Goal: Information Seeking & Learning: Learn about a topic

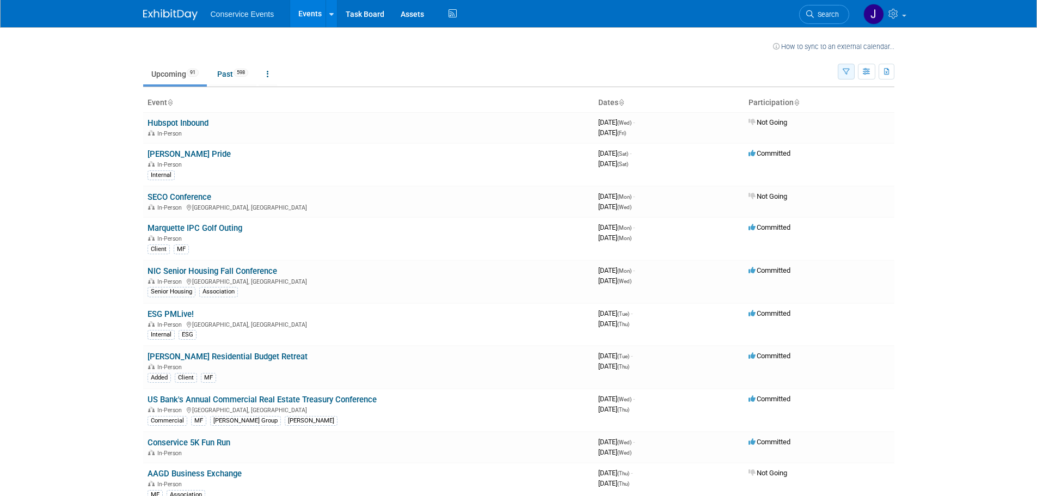
click at [847, 69] on icon "button" at bounding box center [845, 72] width 7 height 7
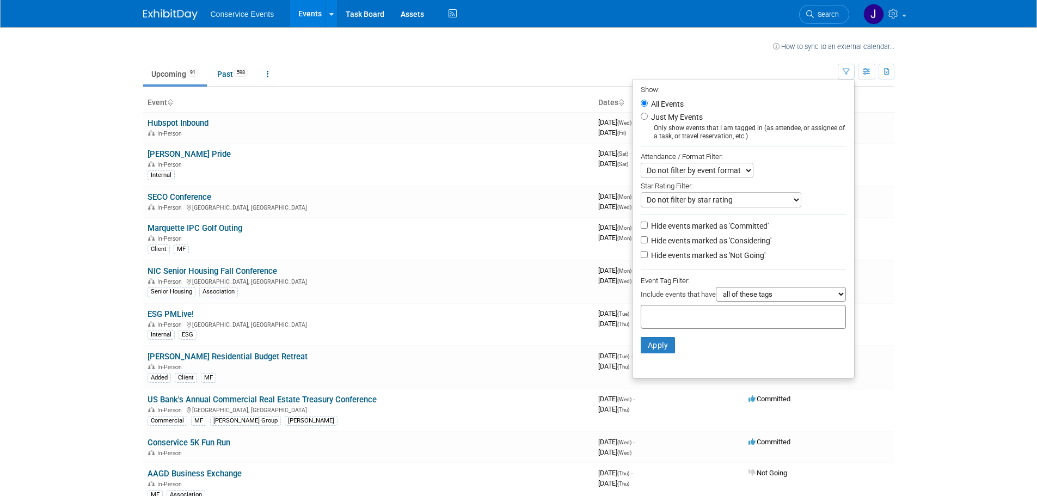
click at [706, 321] on input "text" at bounding box center [688, 315] width 87 height 11
type input "c"
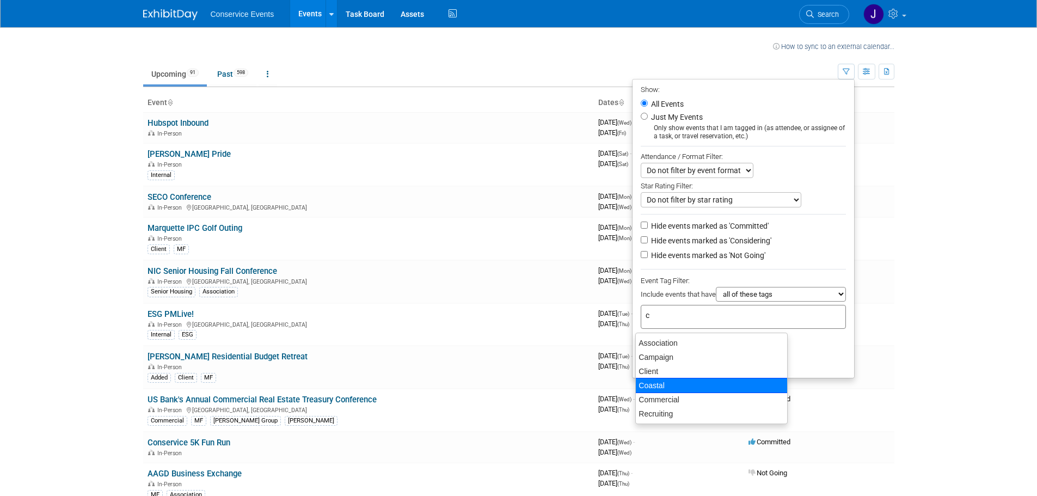
click at [658, 385] on div "Coastal" at bounding box center [711, 385] width 152 height 15
type input "Coastal"
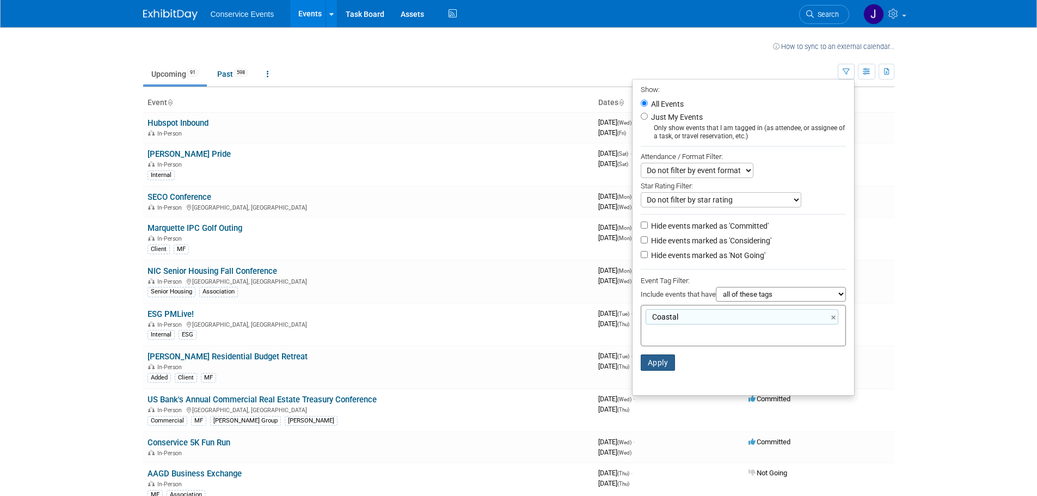
click at [658, 363] on button "Apply" at bounding box center [657, 362] width 35 height 16
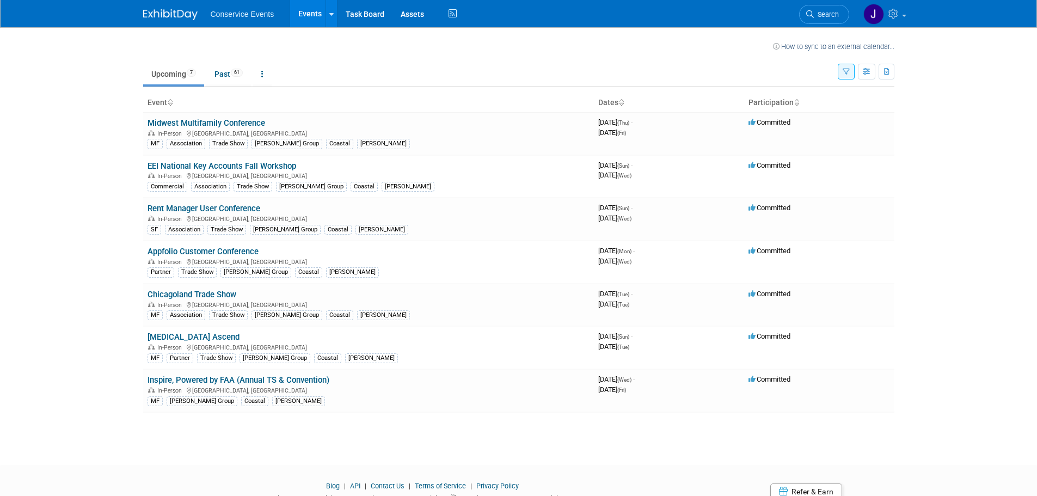
click at [223, 209] on link "Rent Manager User Conference" at bounding box center [203, 209] width 113 height 10
click at [227, 249] on link "Appfolio Customer Conference" at bounding box center [202, 252] width 111 height 10
click at [171, 338] on link "[MEDICAL_DATA] Ascend" at bounding box center [193, 337] width 92 height 10
click at [213, 250] on link "Appfolio Customer Conference" at bounding box center [202, 252] width 111 height 10
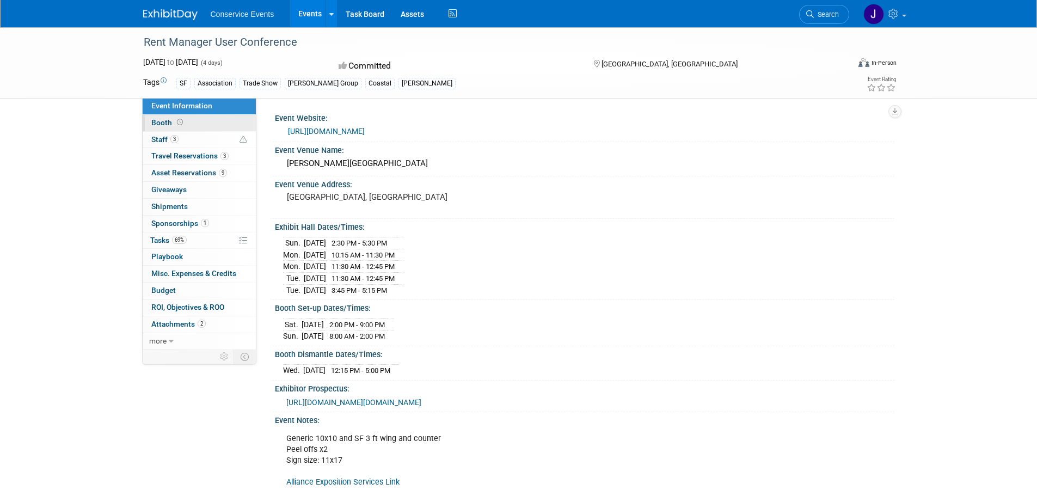
click at [161, 119] on span "Booth" at bounding box center [168, 122] width 34 height 9
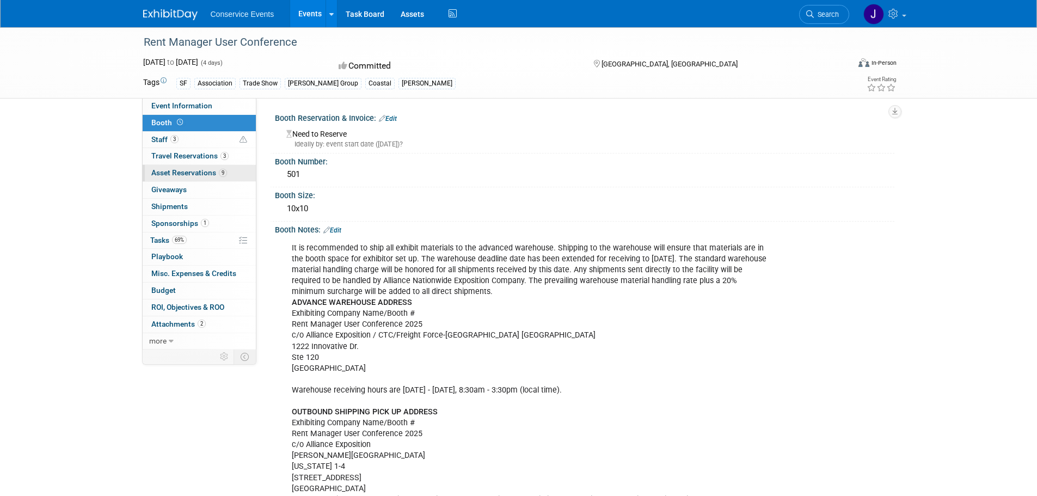
click at [171, 171] on span "Asset Reservations 9" at bounding box center [189, 172] width 76 height 9
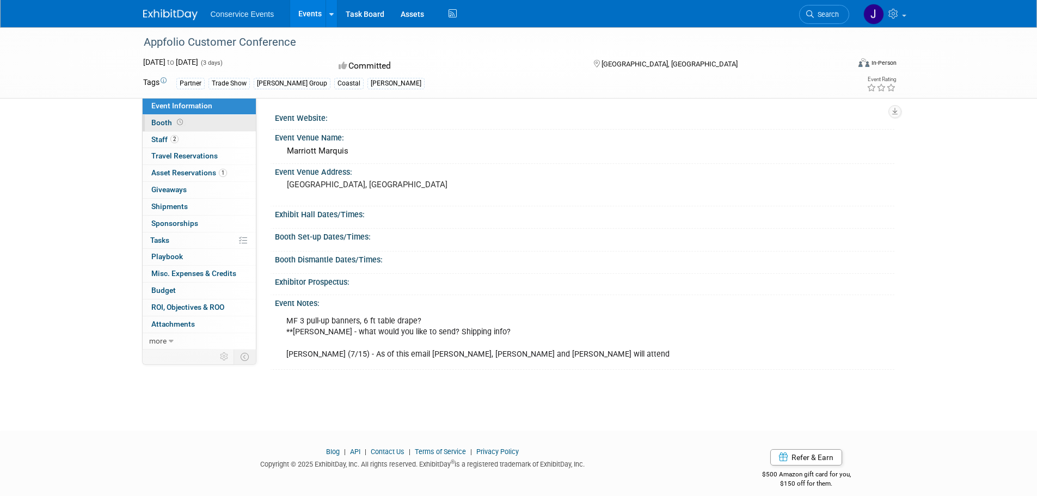
click at [164, 124] on span "Booth" at bounding box center [168, 122] width 34 height 9
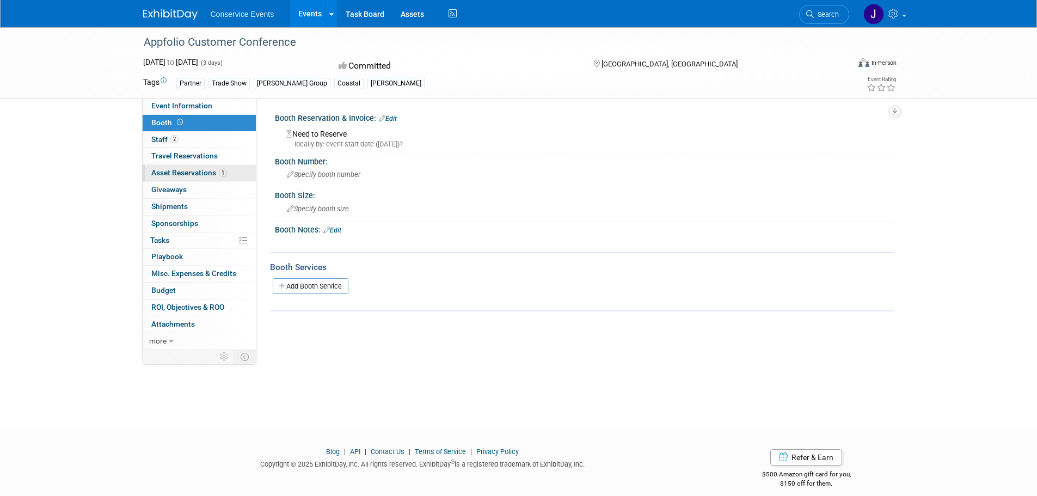
click at [170, 169] on span "Asset Reservations 1" at bounding box center [189, 172] width 76 height 9
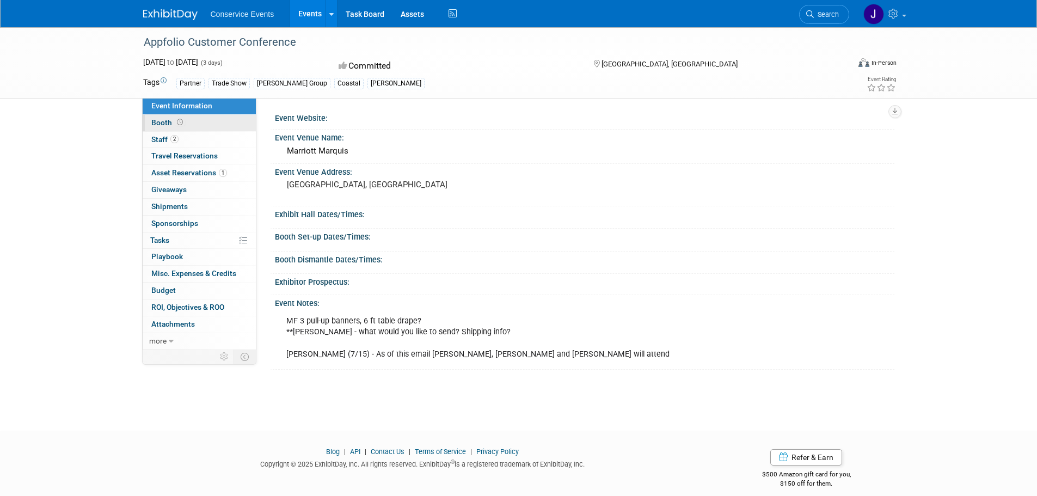
click at [164, 123] on span "Booth" at bounding box center [168, 122] width 34 height 9
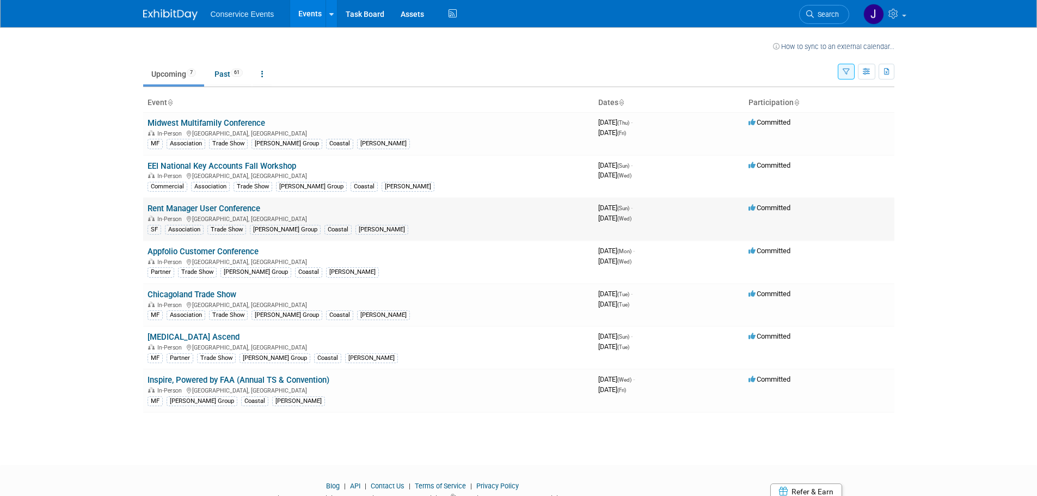
click at [193, 207] on link "Rent Manager User Conference" at bounding box center [203, 209] width 113 height 10
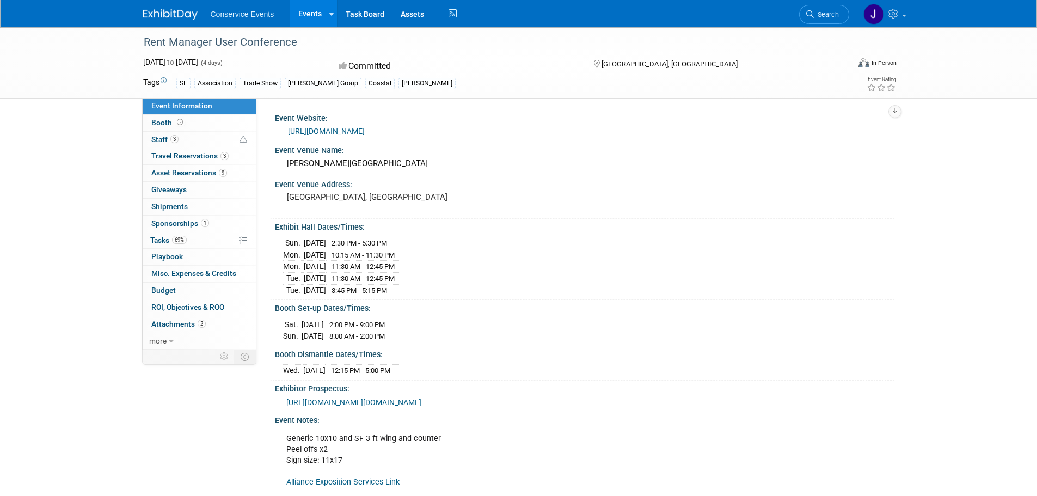
click at [365, 135] on link "https://conference.rentmanager.com/?utm_campaign=6876232-RMUC25&utm_medium=emai…" at bounding box center [326, 131] width 77 height 9
click at [304, 172] on div "Gaylord Pacific Resort & Convention Center" at bounding box center [584, 163] width 603 height 17
drag, startPoint x: 304, startPoint y: 184, endPoint x: 424, endPoint y: 180, distance: 120.4
click at [424, 172] on div "Gaylord Pacific Resort & Convention Center" at bounding box center [584, 163] width 603 height 17
copy div "Gaylord Pacific Resort & Convention Center"
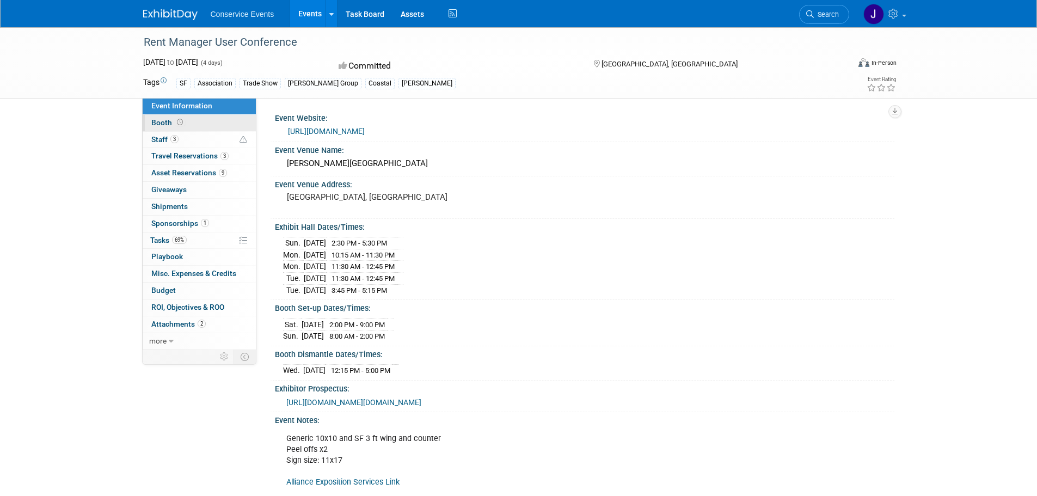
click at [161, 123] on span "Booth" at bounding box center [168, 122] width 34 height 9
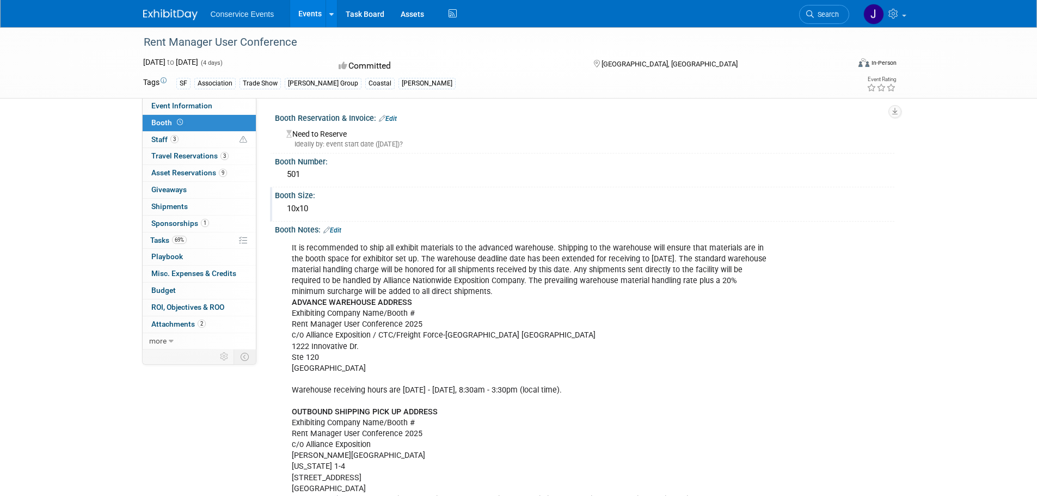
click at [550, 195] on div "Booth Size:" at bounding box center [584, 194] width 619 height 14
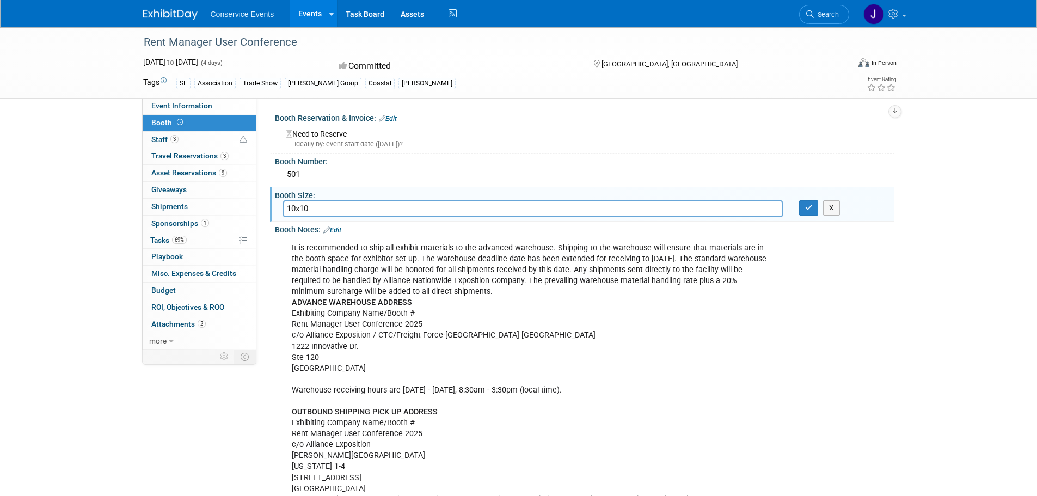
click at [428, 283] on div "It is recommended to ship all exhibit materials to the advanced warehouse. Ship…" at bounding box center [529, 395] width 490 height 317
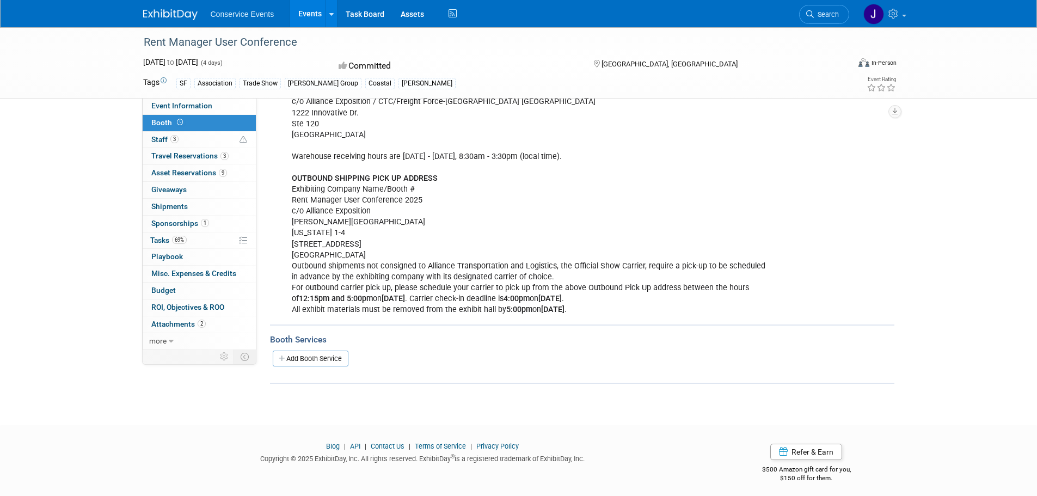
scroll to position [239, 0]
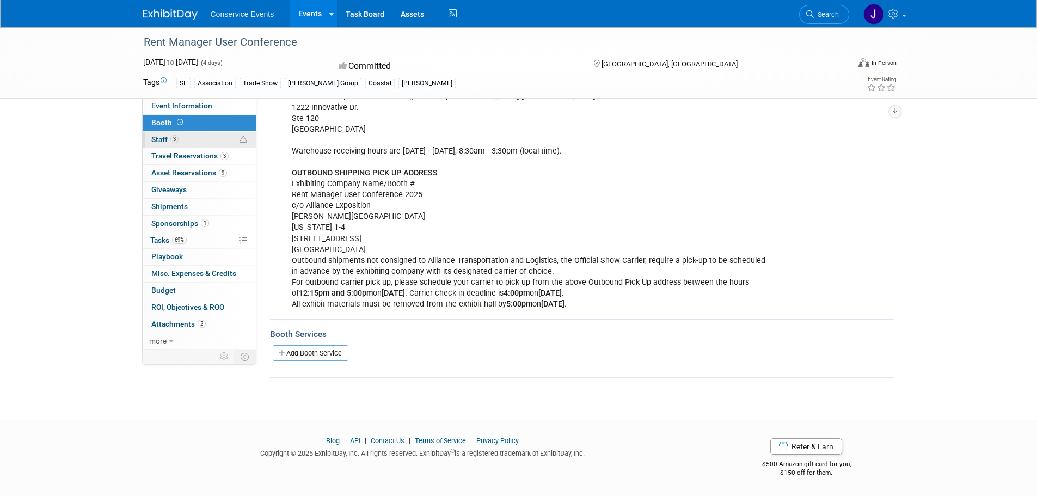
click at [162, 140] on span "Staff 3" at bounding box center [164, 139] width 27 height 9
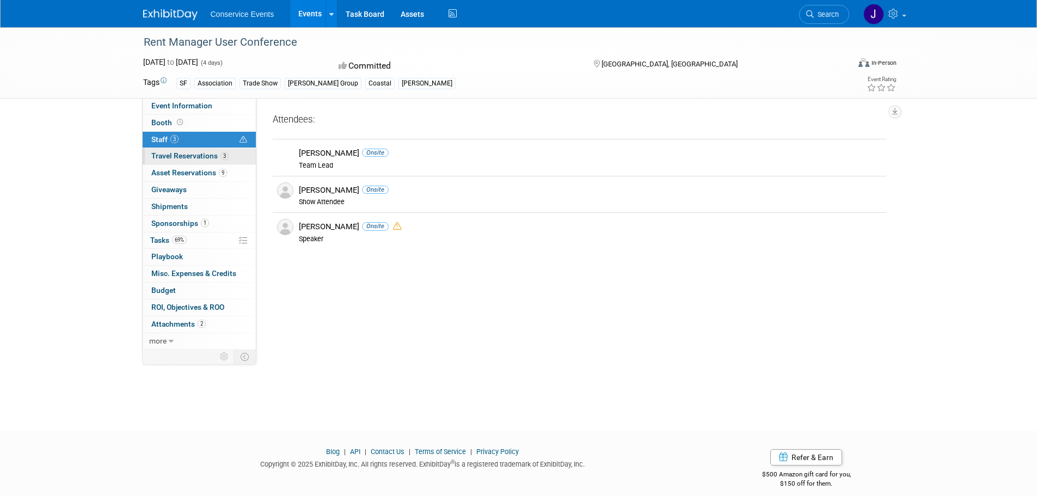
click at [169, 153] on span "Travel Reservations 3" at bounding box center [189, 155] width 77 height 9
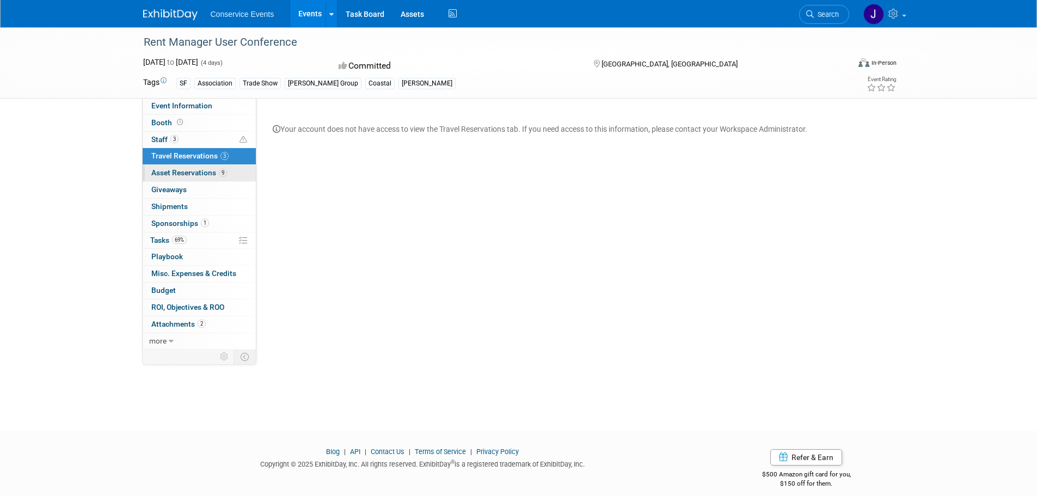
click at [175, 174] on span "Asset Reservations 9" at bounding box center [189, 172] width 76 height 9
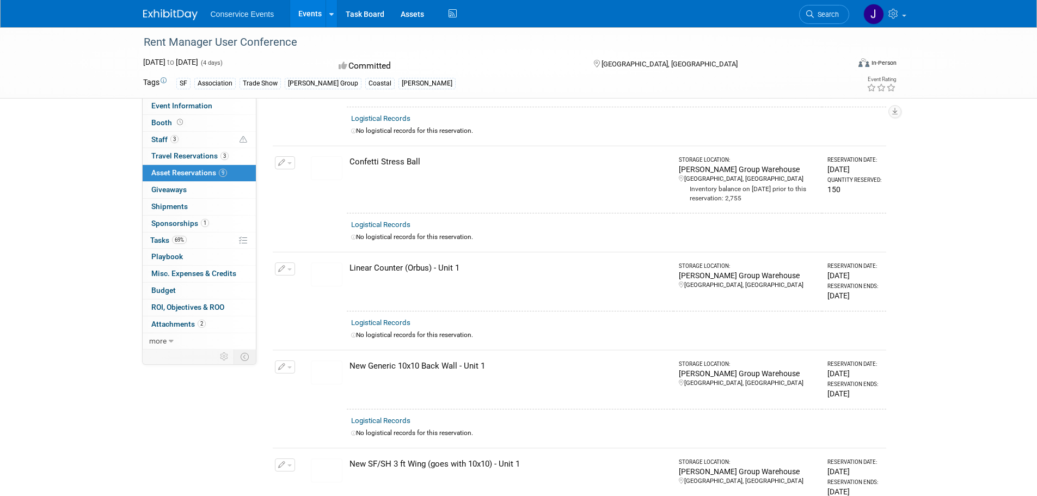
scroll to position [163, 0]
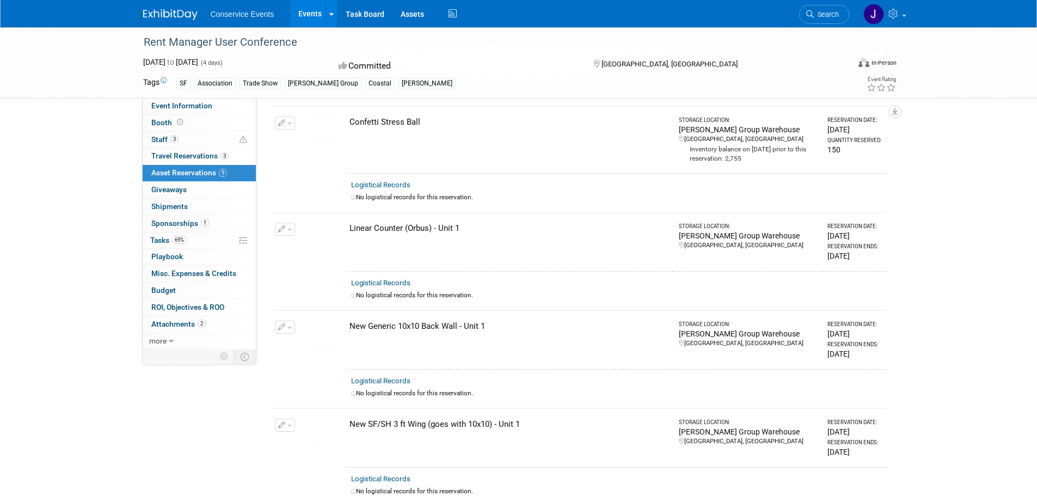
drag, startPoint x: 504, startPoint y: 323, endPoint x: 330, endPoint y: 330, distance: 173.7
click at [330, 330] on tr "Change Reservation Manage Logistical Records Cancel Reservation" at bounding box center [579, 339] width 613 height 59
copy tr "10045249-10715849-4d16192e-7f1f-41ff-9c0e-8cc34a61266a.jpg New Generic 10x10 Ba…"
drag, startPoint x: 543, startPoint y: 420, endPoint x: 330, endPoint y: 413, distance: 212.3
click at [330, 413] on tr "Change Reservation Manage Logistical Records Cancel Reservation" at bounding box center [579, 437] width 613 height 59
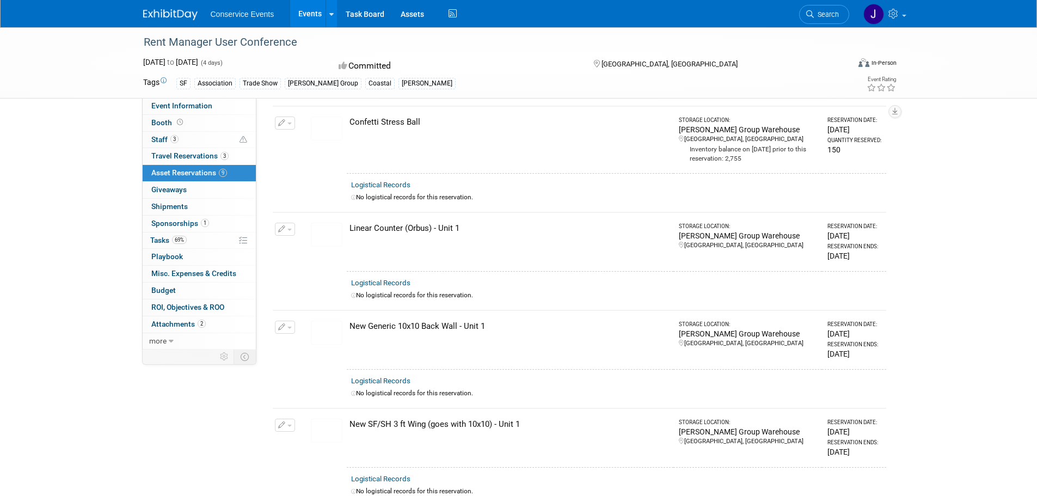
copy tr "10045249-10718092-db0d59d5-ccdd-42ac-b249-45ee2064a153.jpg New SF/SH 3 ft Wing …"
drag, startPoint x: 488, startPoint y: 229, endPoint x: 349, endPoint y: 221, distance: 139.0
click at [349, 223] on div "Linear Counter (Orbus) - Unit 1" at bounding box center [508, 228] width 319 height 11
copy div "Linear Counter (Orbus) - Unit 1"
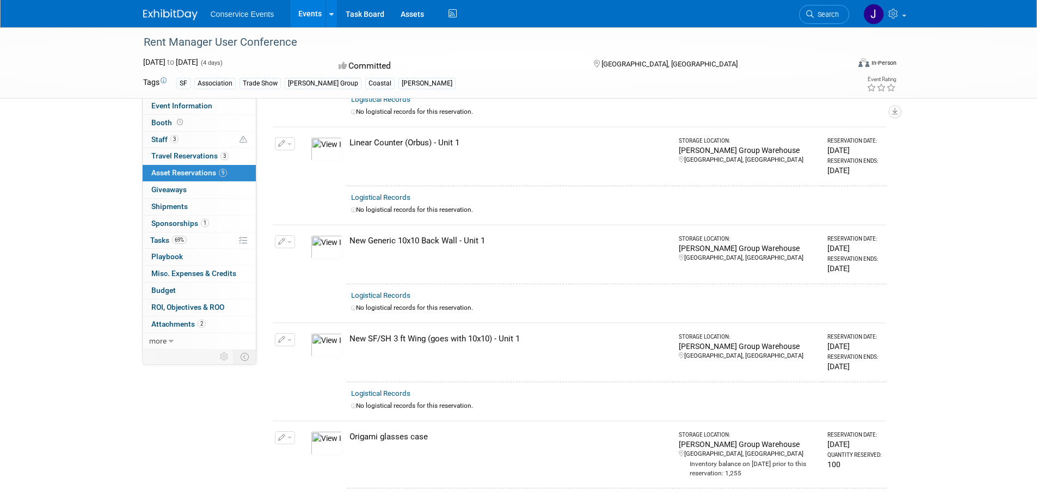
scroll to position [220, 0]
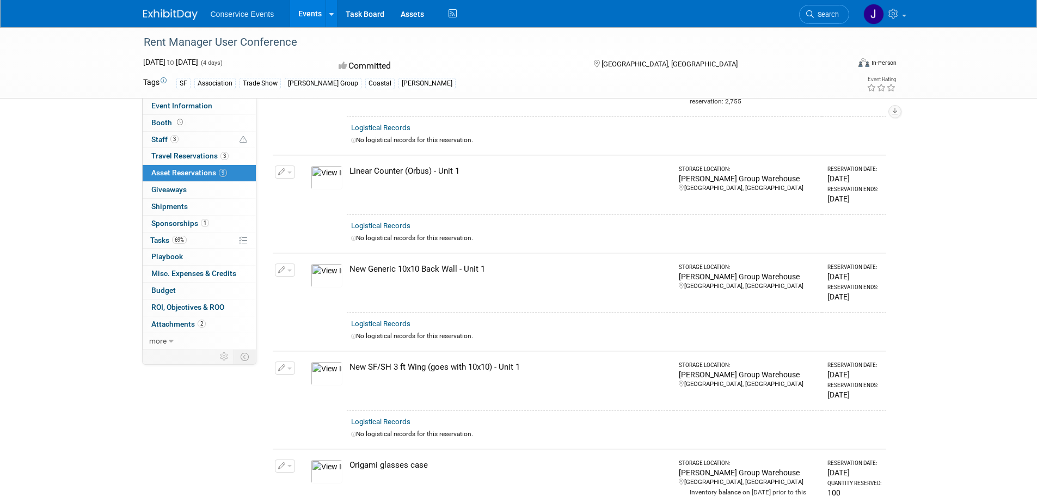
click at [329, 273] on img at bounding box center [327, 275] width 32 height 24
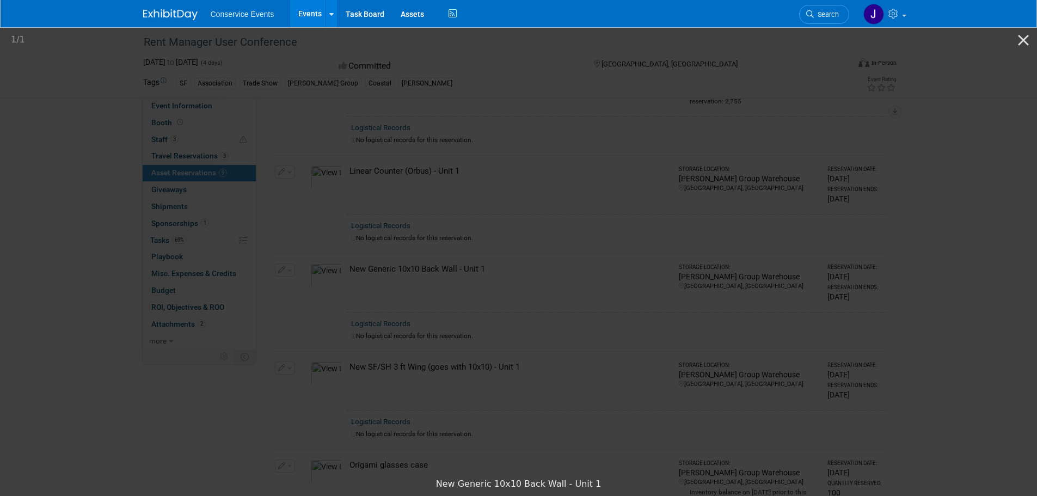
click at [100, 170] on picture at bounding box center [518, 249] width 1037 height 447
click at [1027, 40] on button "Close gallery" at bounding box center [1022, 40] width 27 height 26
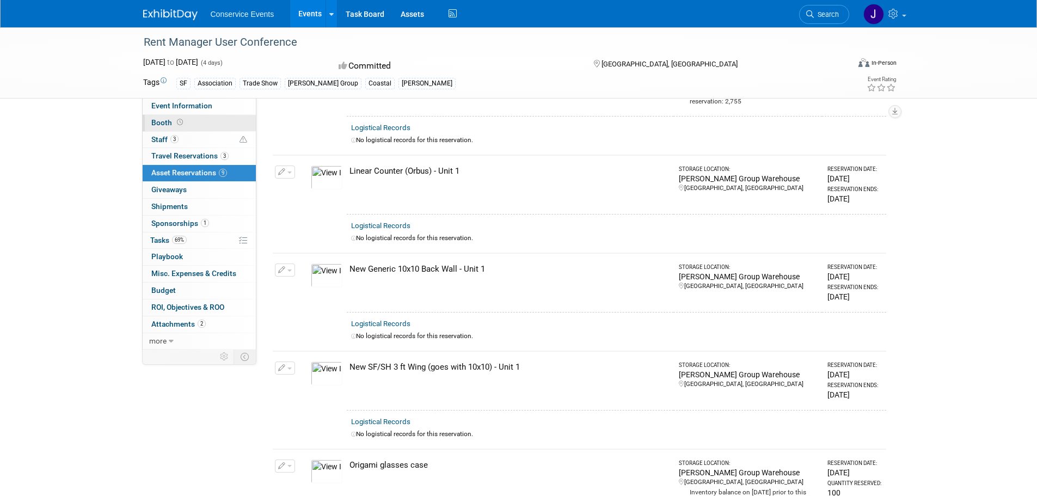
click at [161, 119] on span "Booth" at bounding box center [168, 122] width 34 height 9
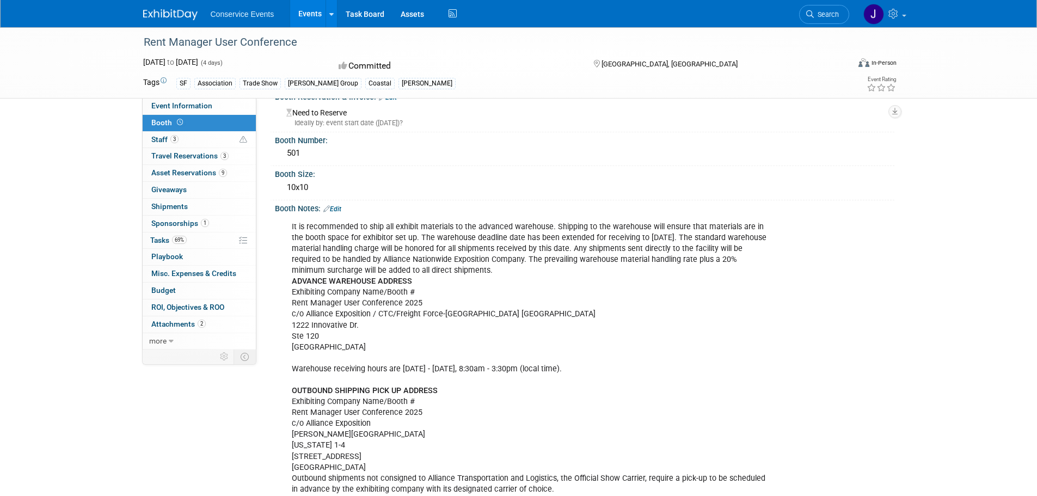
scroll to position [0, 0]
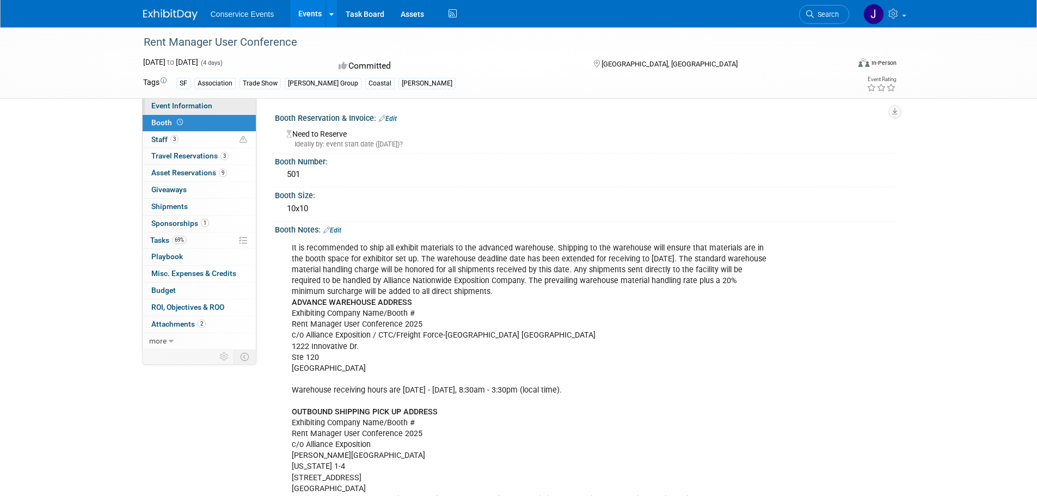
click at [162, 104] on span "Event Information" at bounding box center [181, 105] width 61 height 9
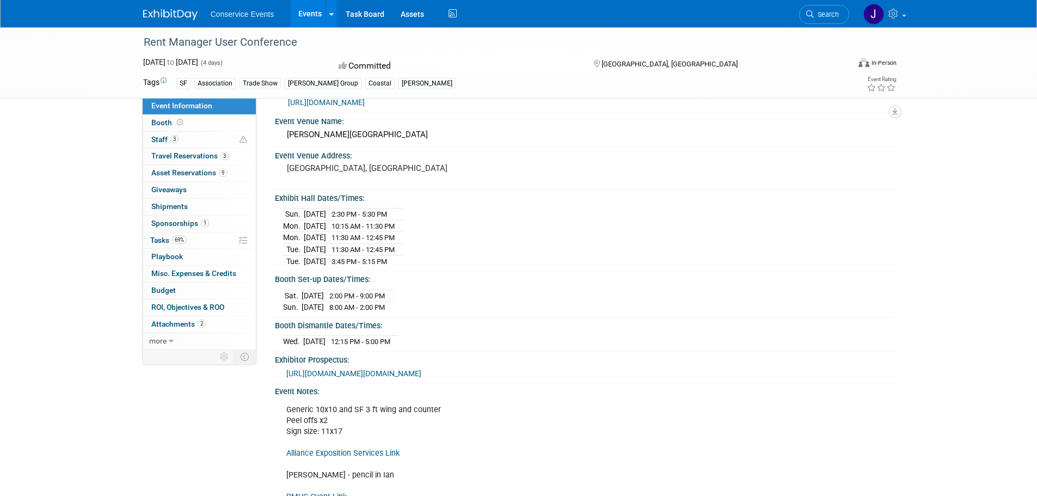
scroll to position [54, 0]
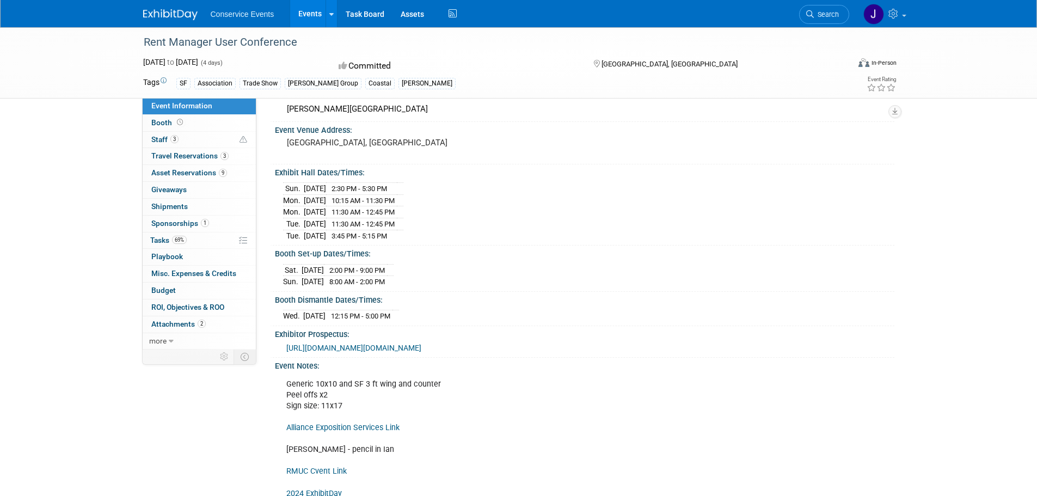
drag, startPoint x: 274, startPoint y: 270, endPoint x: 427, endPoint y: 337, distance: 166.9
click at [427, 337] on div "Event Website: https://conference.rentmanager.com/?utm_campaign=6876232-RMUC25&…" at bounding box center [579, 282] width 613 height 453
copy div "Booth Set-up Dates/Times: Sat. Oct 4, 2025 2:00 PM - 9:00 PM Sun. Oct 5, 2025 8…"
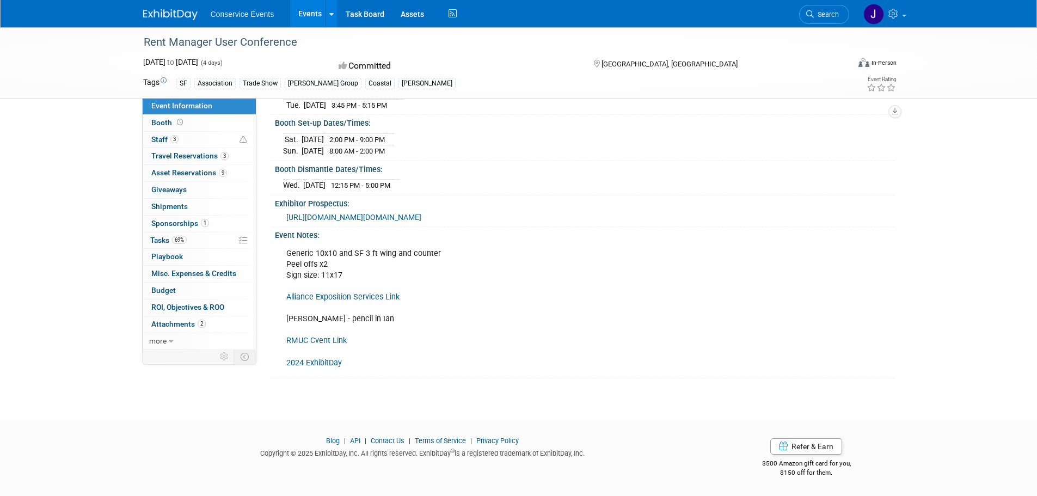
scroll to position [218, 0]
click at [378, 301] on link "Alliance Exposition Services Link" at bounding box center [342, 296] width 113 height 9
click at [76, 225] on div "Rent Manager User Conference Oct 5, 2025 to Oct 8, 2025 (4 days) Oct 5, 2025 to…" at bounding box center [518, 121] width 1037 height 558
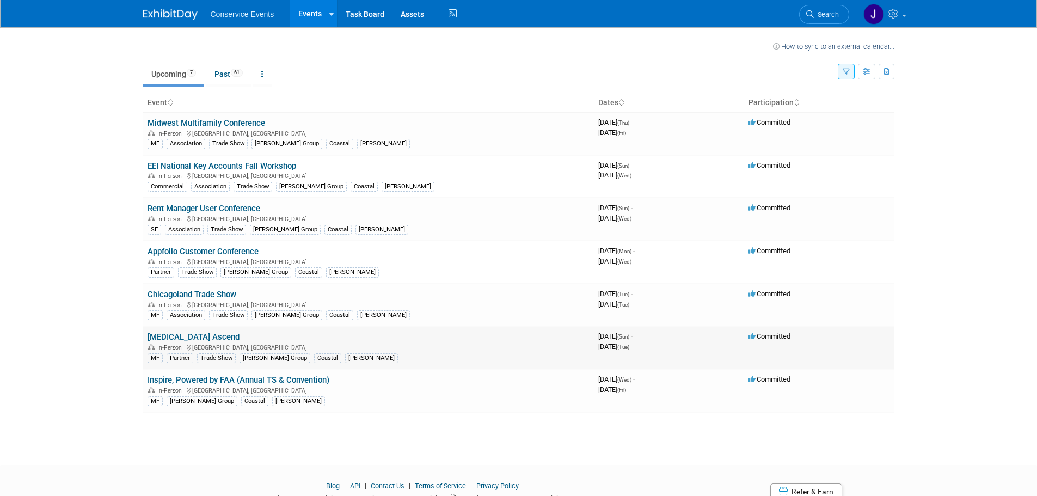
click at [180, 336] on link "[MEDICAL_DATA] Ascend" at bounding box center [193, 337] width 92 height 10
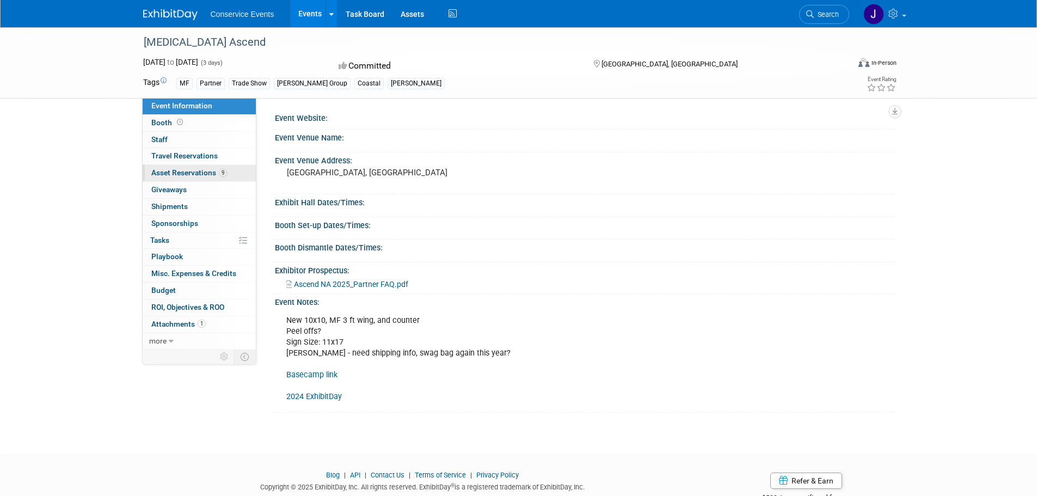
click at [178, 170] on span "Asset Reservations 9" at bounding box center [189, 172] width 76 height 9
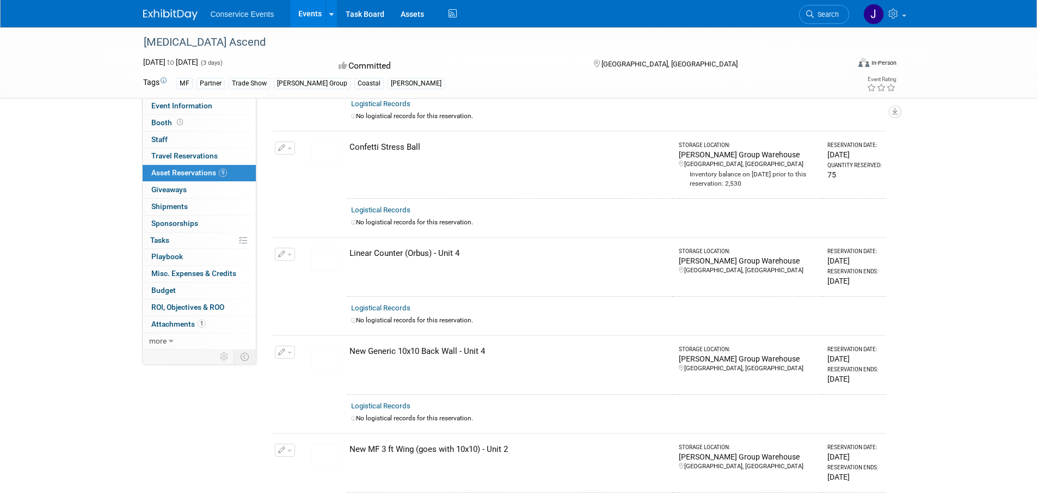
scroll to position [163, 0]
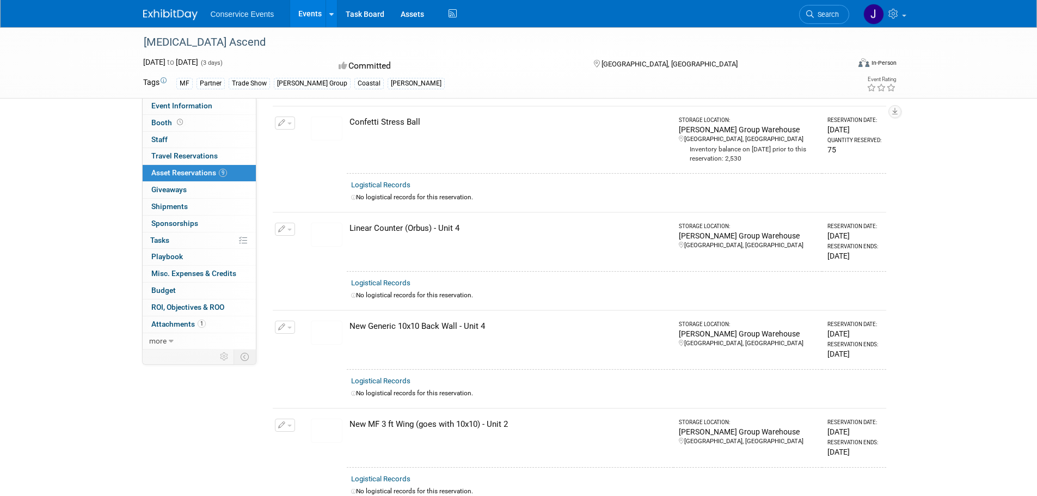
click at [78, 196] on div "MRI Ascend Oct 19, 2025 to Oct 21, 2025 (3 days) Oct 19, 2025 to Oct 21, 2025 C…" at bounding box center [518, 408] width 1037 height 1088
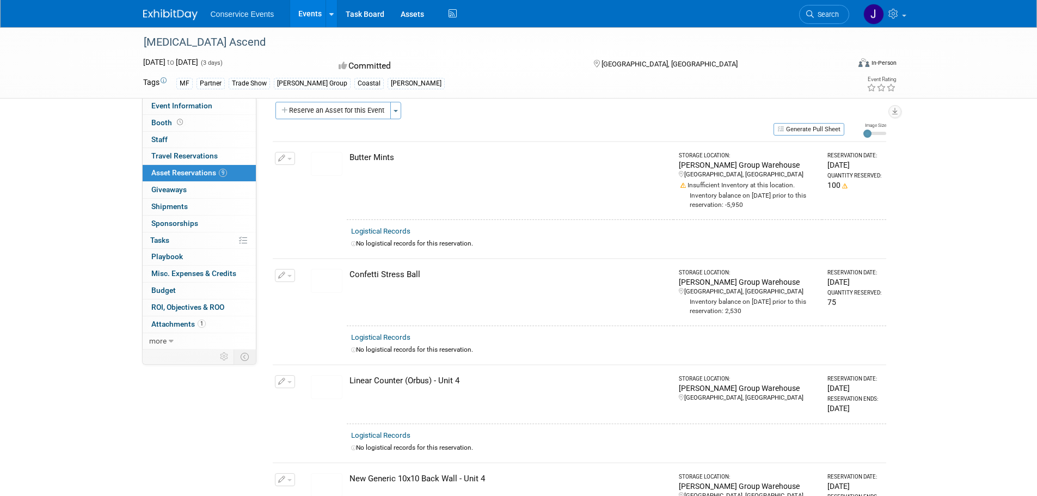
scroll to position [0, 0]
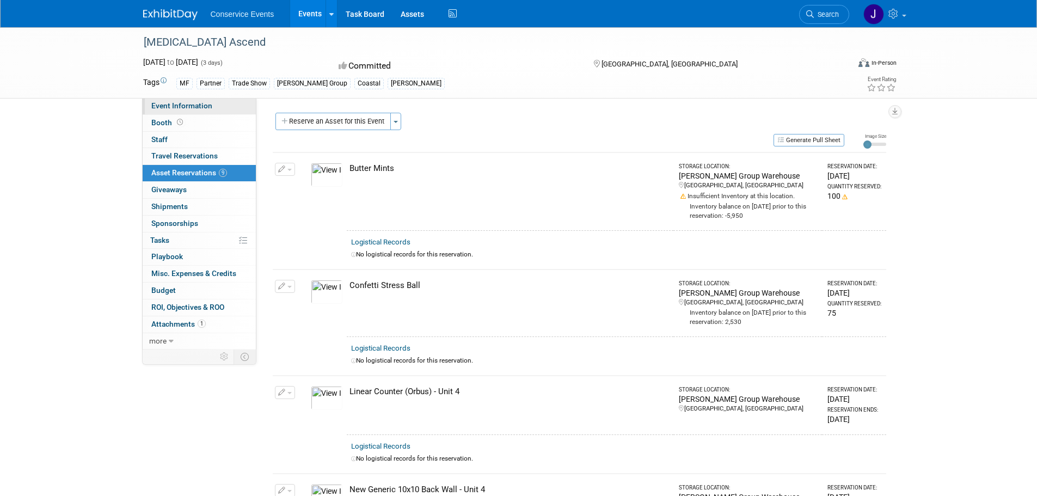
click at [189, 108] on span "Event Information" at bounding box center [181, 105] width 61 height 9
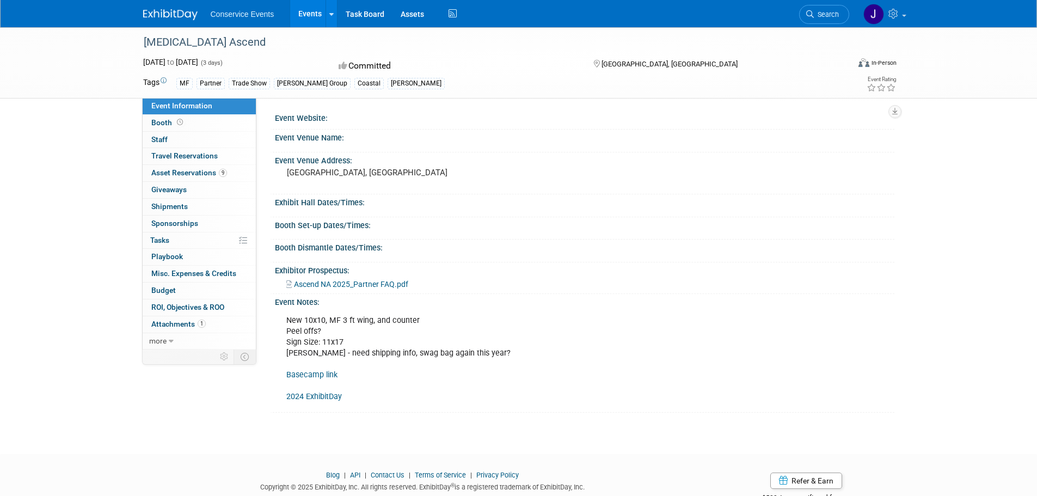
click at [361, 282] on span "Ascend NA 2025_Partner FAQ.pdf" at bounding box center [351, 284] width 114 height 9
click at [155, 124] on span "Booth" at bounding box center [168, 122] width 34 height 9
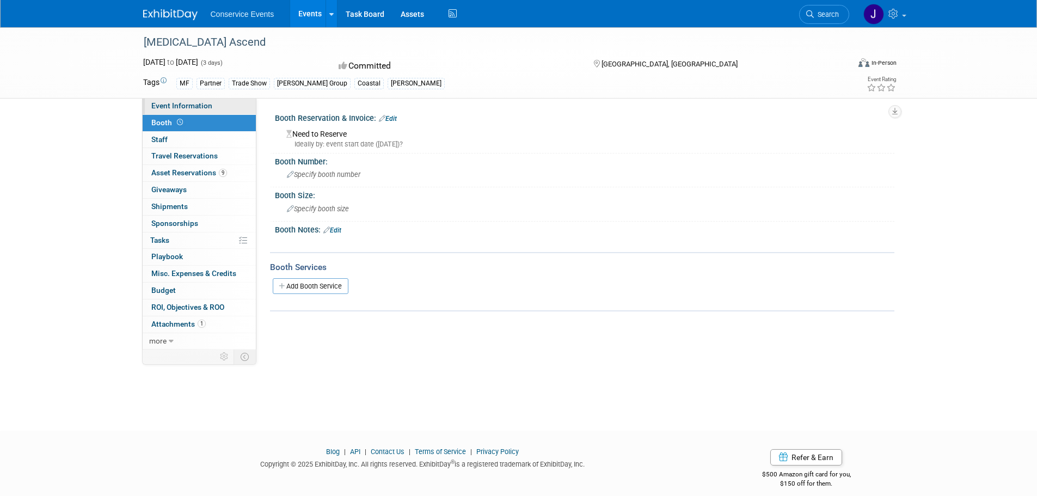
click at [171, 107] on span "Event Information" at bounding box center [181, 105] width 61 height 9
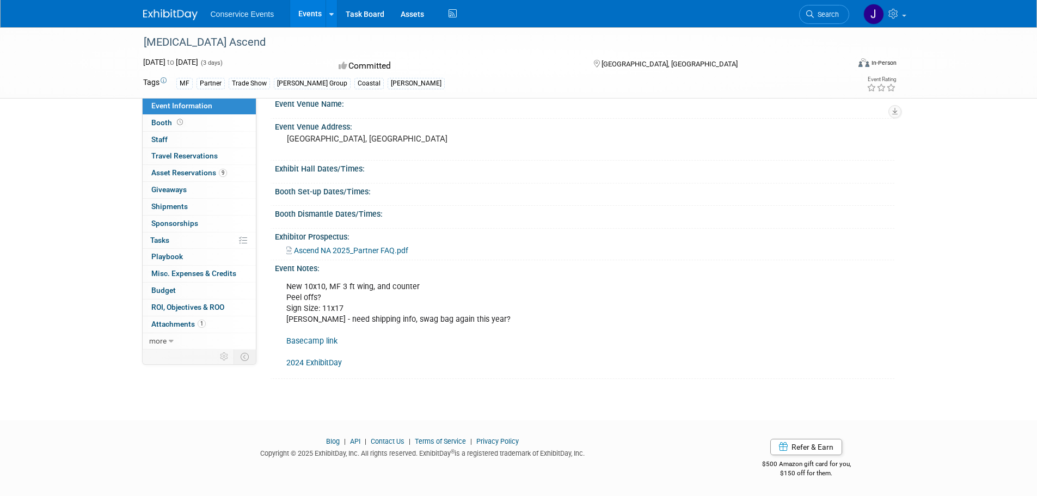
scroll to position [34, 0]
click at [309, 338] on link "Basecamp link" at bounding box center [311, 340] width 51 height 9
click at [317, 361] on link "2024 ExhibitDay" at bounding box center [314, 362] width 56 height 9
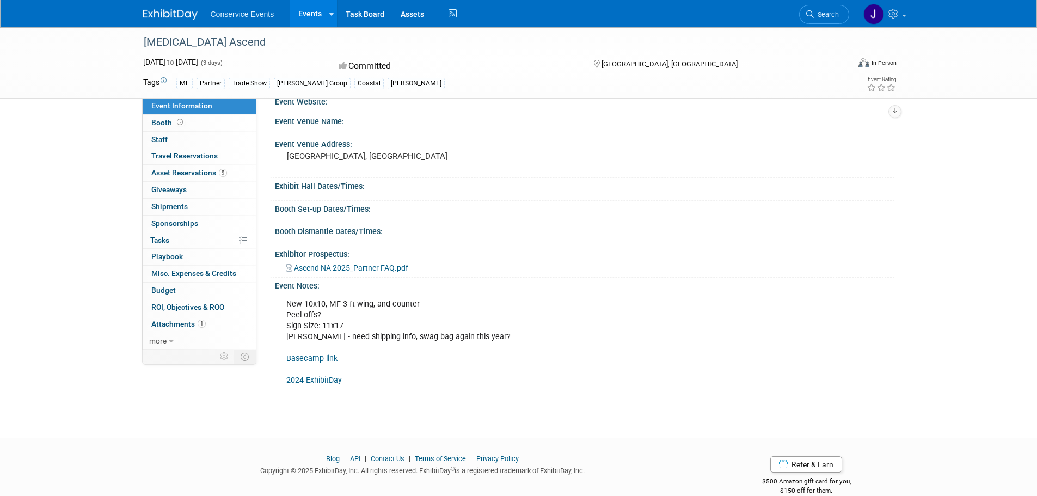
scroll to position [0, 0]
